Goal: Task Accomplishment & Management: Manage account settings

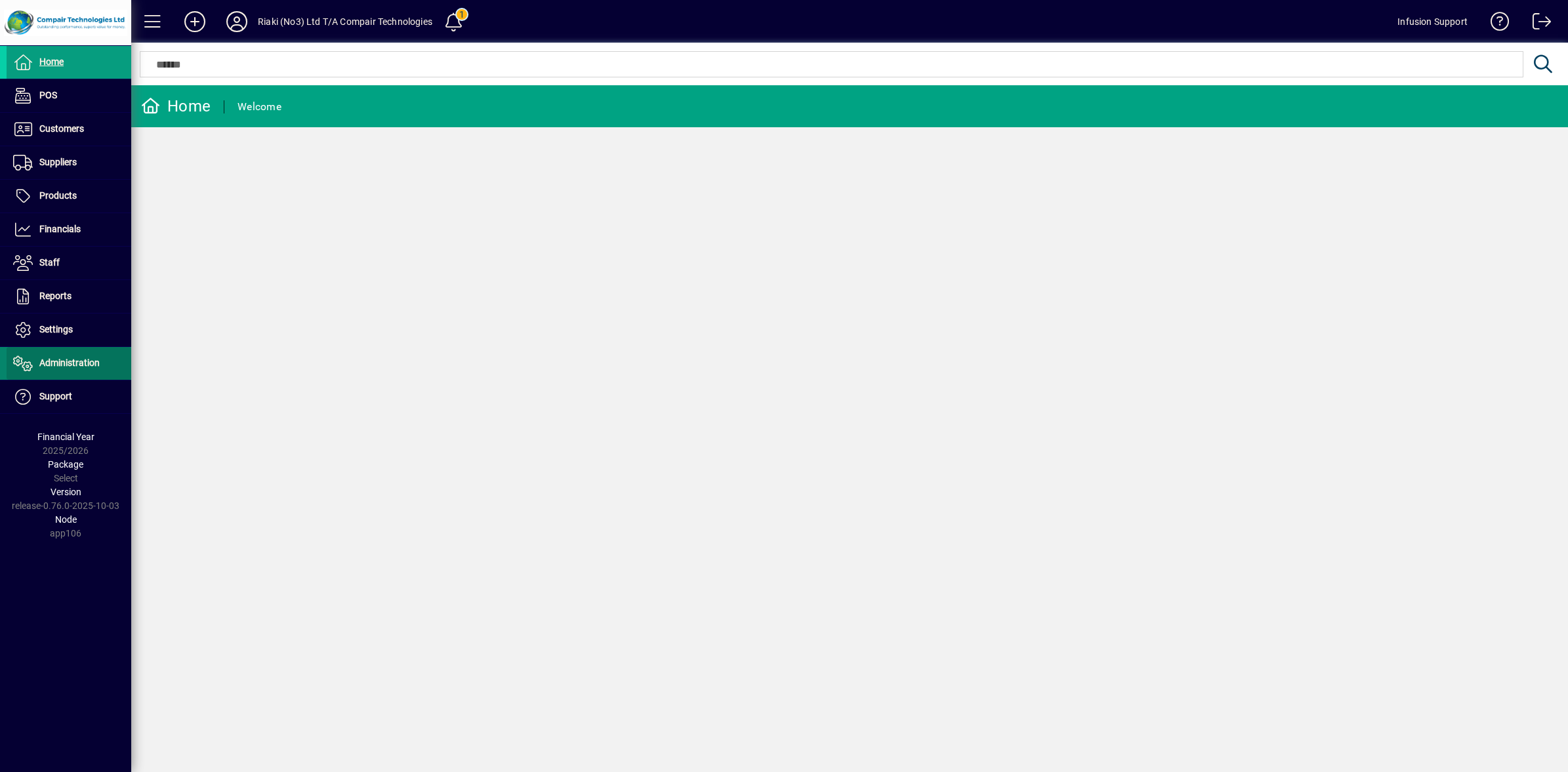
click at [25, 362] on icon at bounding box center [23, 363] width 19 height 16
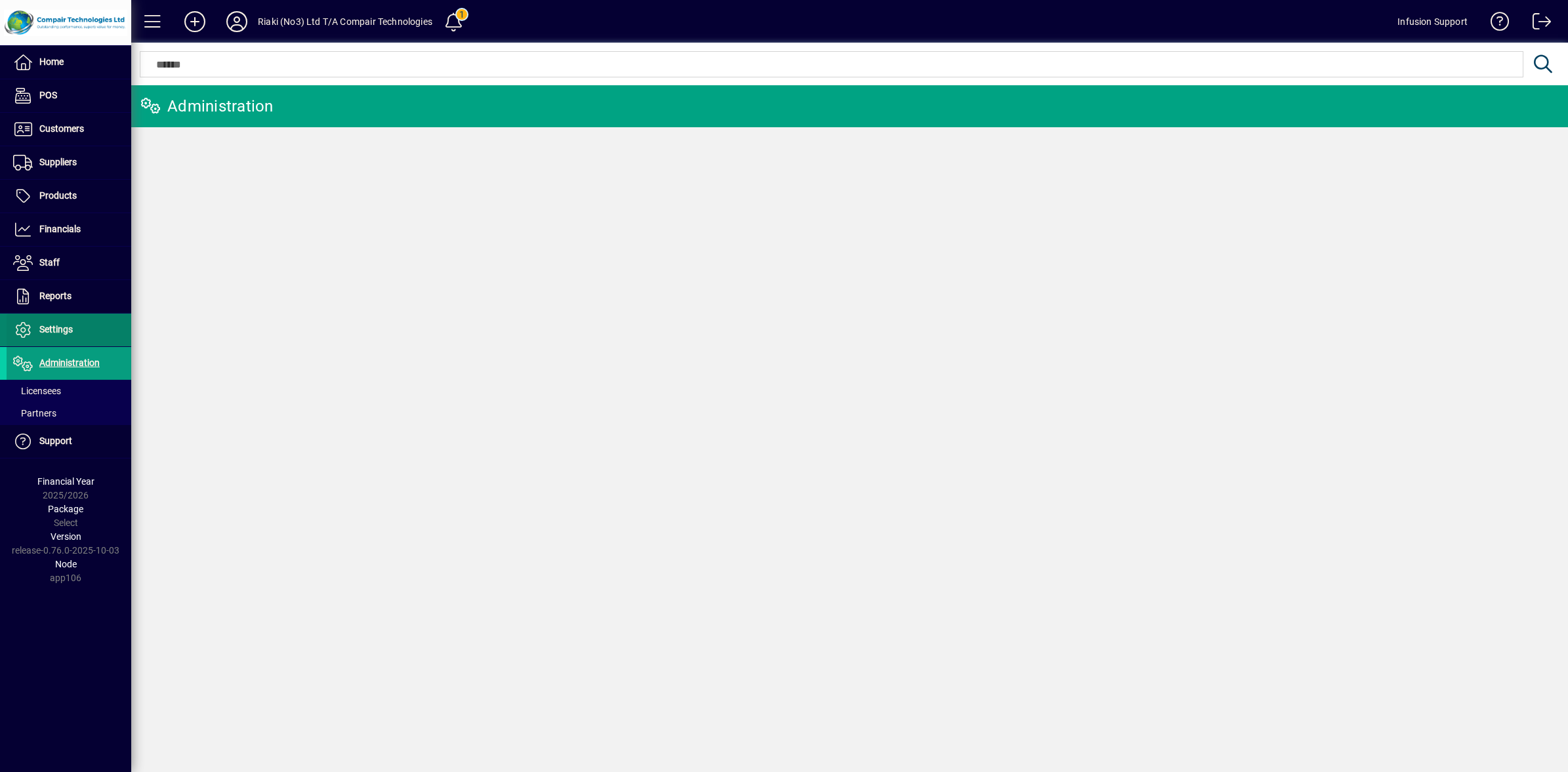
click at [27, 337] on icon at bounding box center [23, 330] width 19 height 16
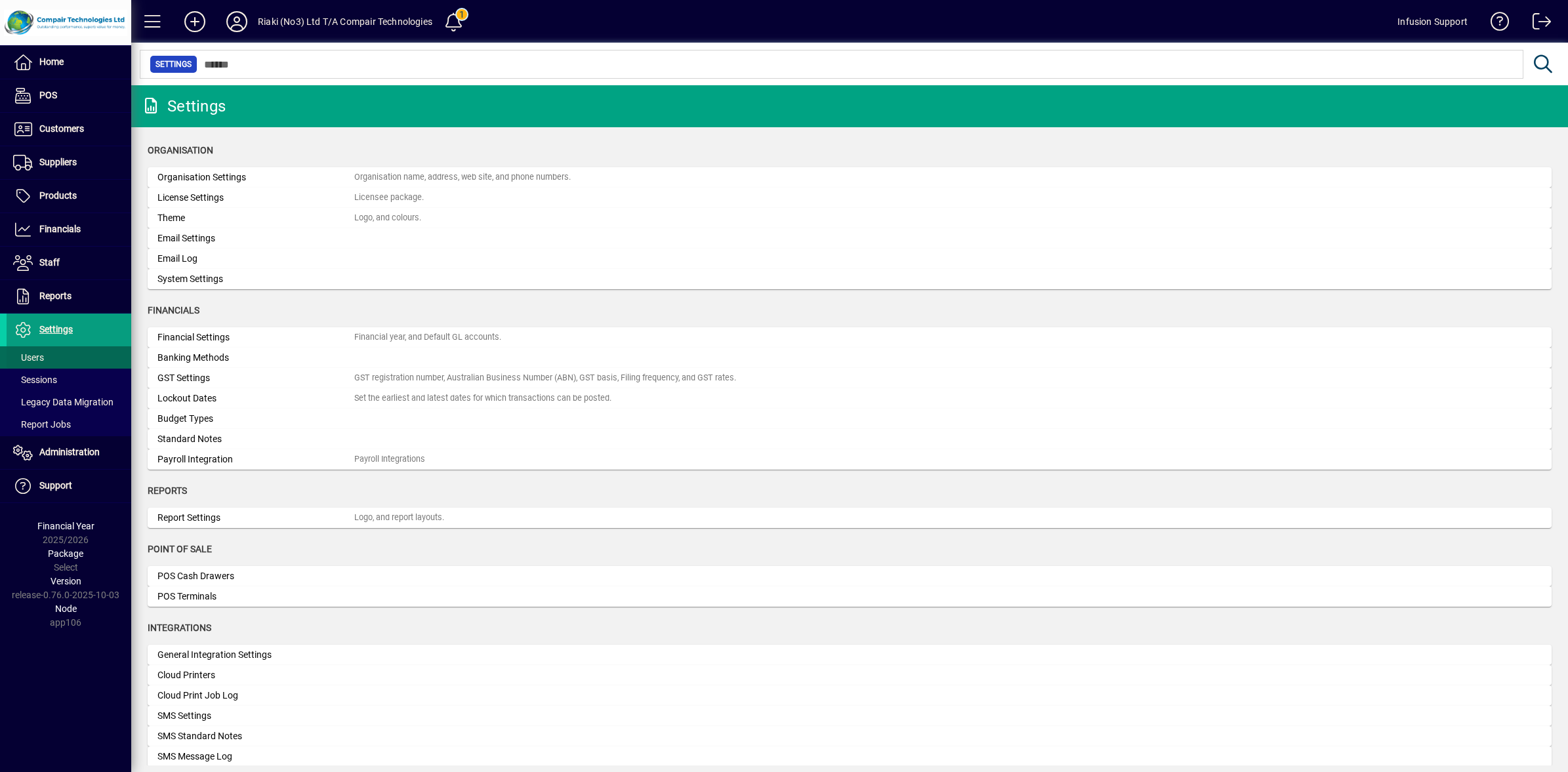
click at [32, 363] on span "Users" at bounding box center [28, 358] width 31 height 11
